Goal: Task Accomplishment & Management: Complete application form

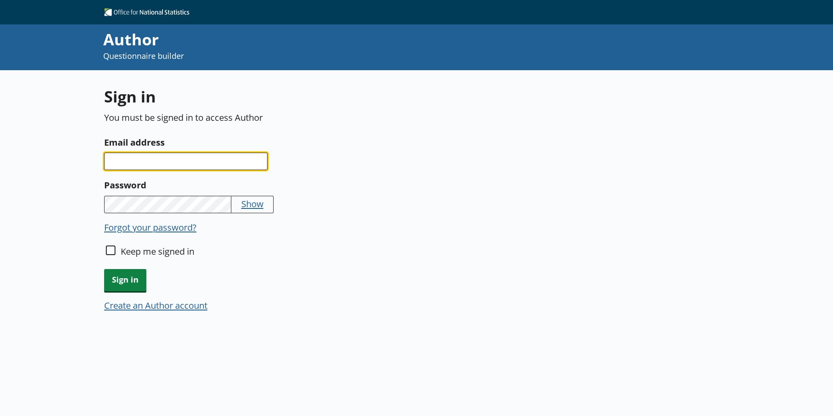
click at [125, 162] on input "Email address" at bounding box center [185, 160] width 163 height 17
type input "[EMAIL_ADDRESS][DOMAIN_NAME]"
click at [251, 202] on button "Show" at bounding box center [252, 203] width 22 height 12
click at [251, 202] on button "Hide" at bounding box center [250, 203] width 19 height 12
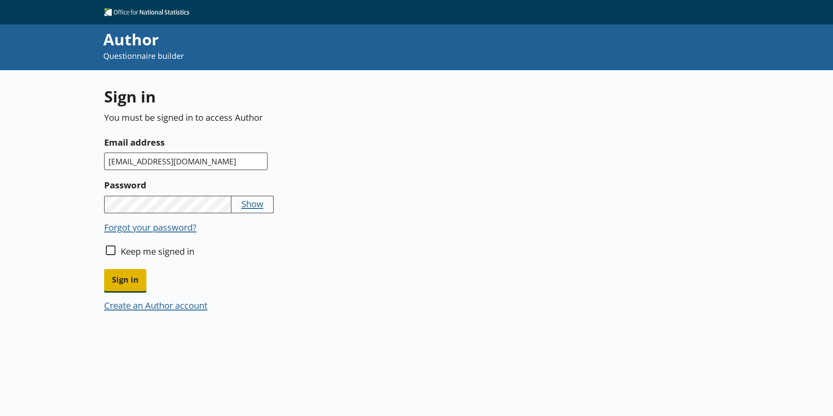
click at [127, 283] on span "Sign in" at bounding box center [125, 280] width 42 height 22
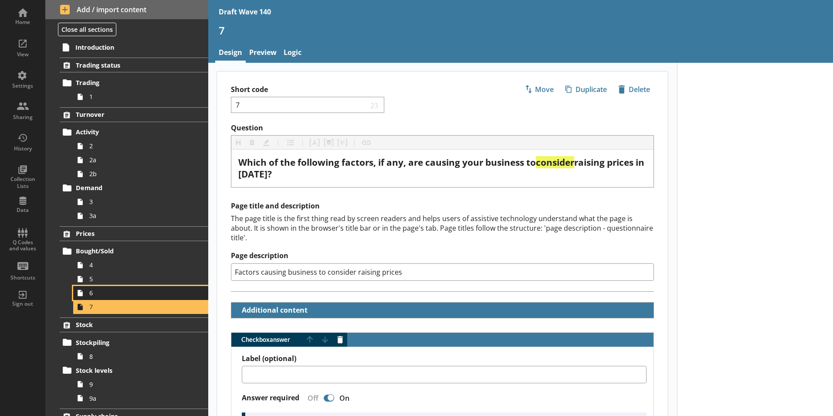
click at [99, 294] on span "6" at bounding box center [137, 292] width 97 height 8
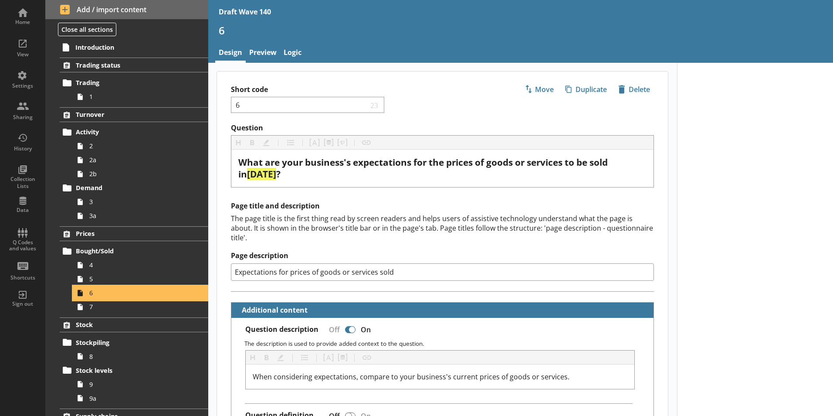
click at [99, 294] on span "6" at bounding box center [137, 292] width 97 height 8
click at [98, 291] on span "6" at bounding box center [137, 292] width 97 height 8
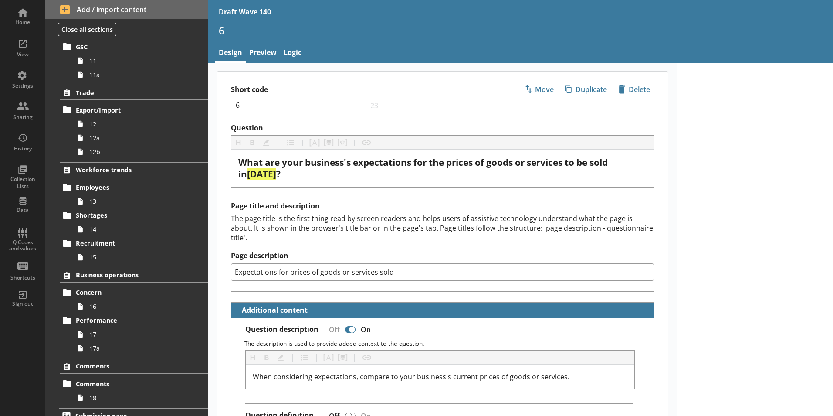
scroll to position [425, 0]
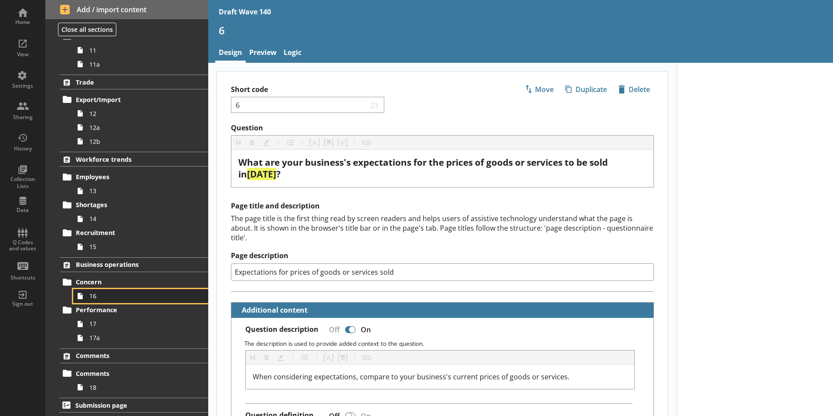
click at [90, 294] on span "16" at bounding box center [137, 295] width 97 height 8
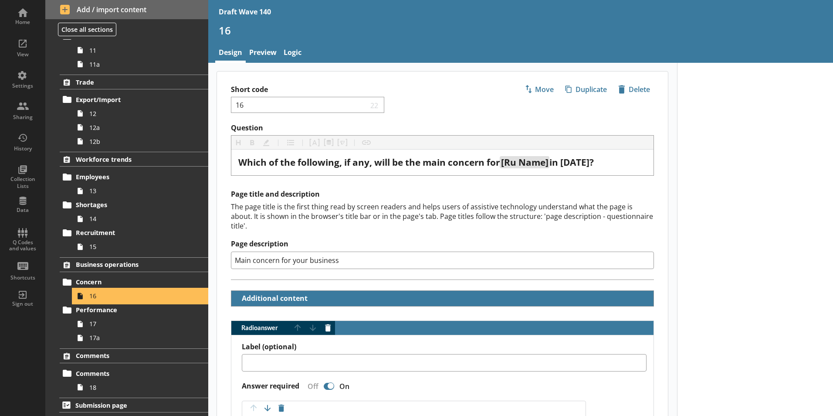
click at [94, 297] on span "16" at bounding box center [137, 295] width 97 height 8
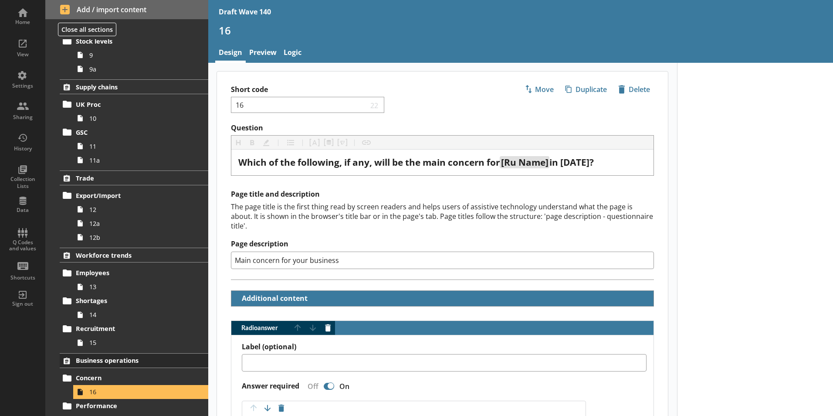
scroll to position [251, 0]
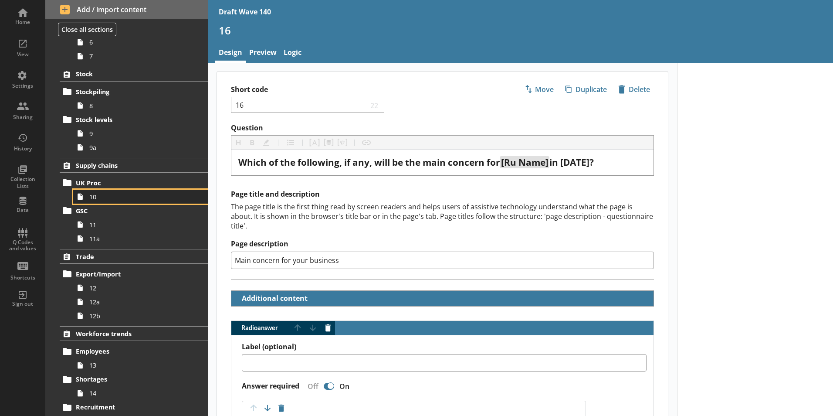
click at [90, 197] on span "10" at bounding box center [137, 197] width 97 height 8
click at [90, 196] on span "10" at bounding box center [137, 197] width 97 height 8
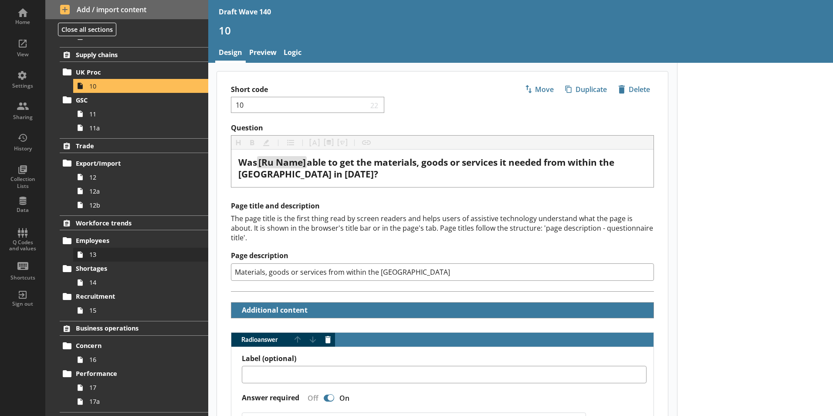
scroll to position [381, 0]
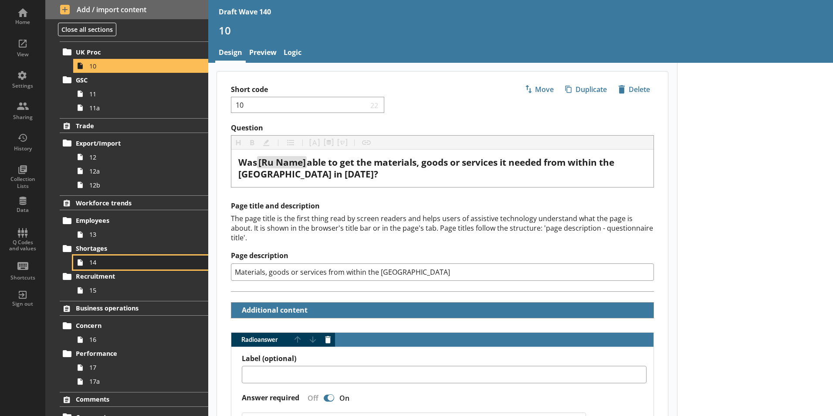
click at [93, 260] on span "14" at bounding box center [137, 262] width 97 height 8
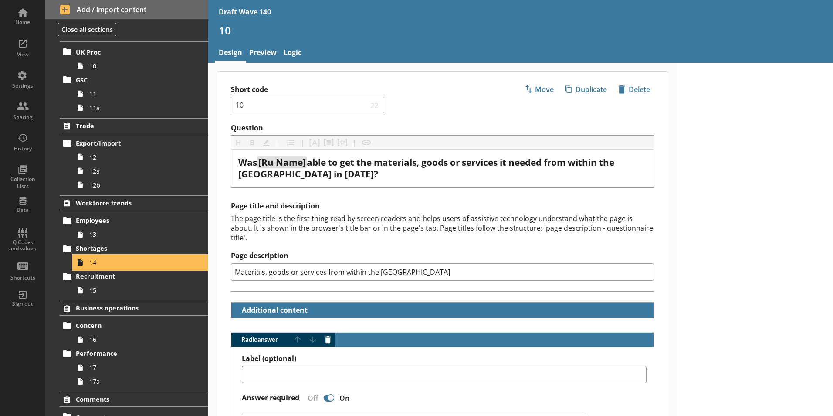
click at [95, 262] on span "14" at bounding box center [137, 262] width 97 height 8
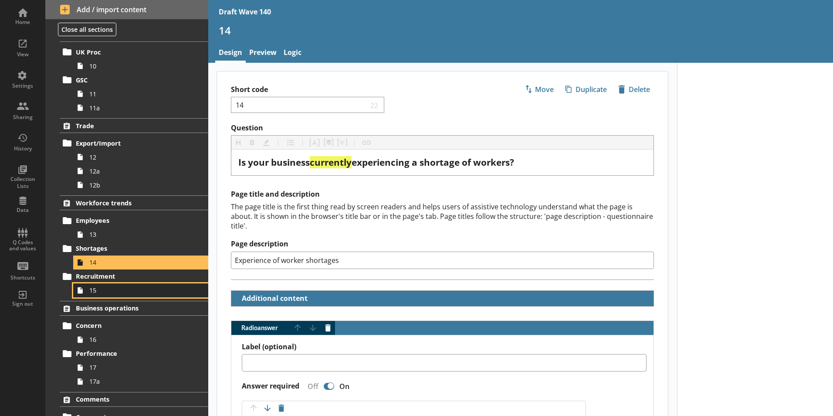
click at [96, 290] on span "15" at bounding box center [137, 290] width 97 height 8
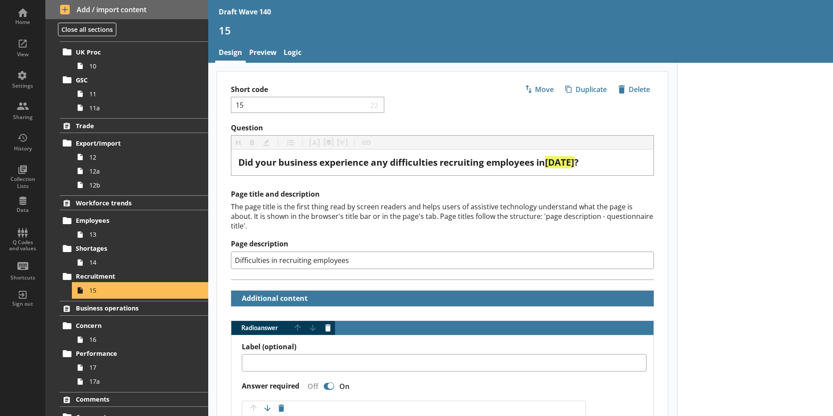
click at [95, 289] on span "15" at bounding box center [137, 290] width 97 height 8
type textarea "x"
